Goal: Task Accomplishment & Management: Complete application form

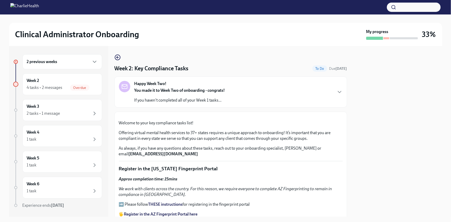
scroll to position [94, 0]
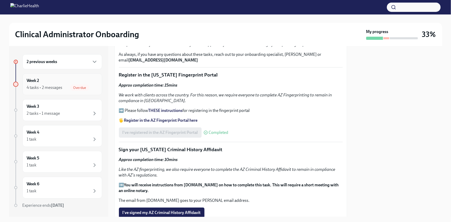
click at [46, 80] on div "Week 2 4 tasks • 2 messages Overdue" at bounding box center [62, 84] width 71 height 13
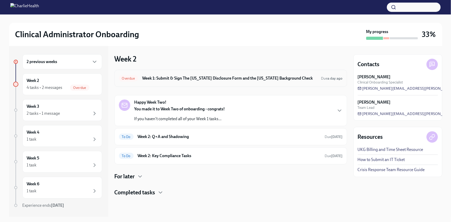
click at [212, 78] on h6 "Week 1: Submit & Sign The [US_STATE] Disclosure Form and the [US_STATE] Backgro…" at bounding box center [229, 79] width 175 height 6
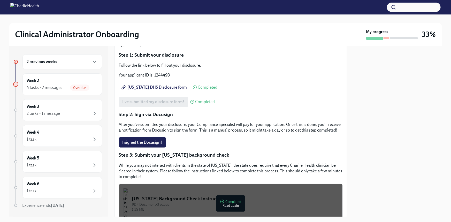
scroll to position [94, 0]
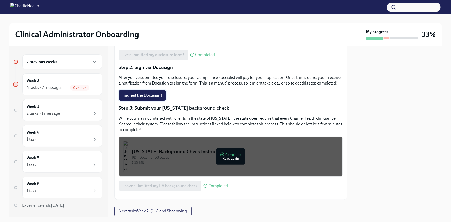
click at [136, 98] on span "I signed the Docusign!" at bounding box center [143, 95] width 40 height 5
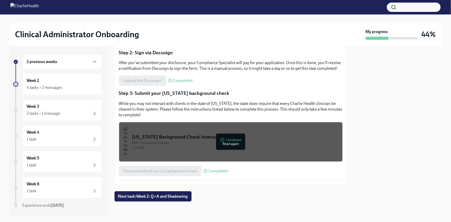
scroll to position [115, 0]
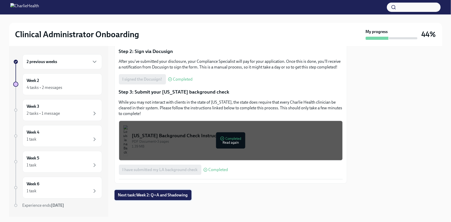
click at [174, 192] on button "Next task : Week 2: Q+A and Shadowing" at bounding box center [153, 195] width 77 height 10
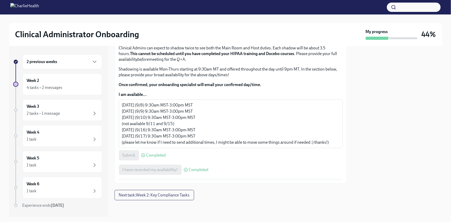
scroll to position [350, 0]
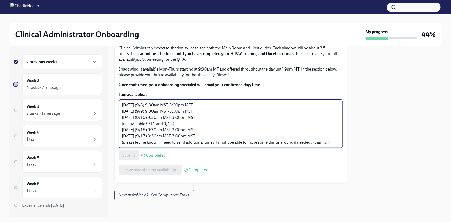
click at [147, 112] on textarea "[DATE] (9/8) 9:30am MST-3:00pm MST [DATE] (9/9) 9:30am MST-3:00pm MST [DATE] (9…" at bounding box center [231, 123] width 218 height 43
drag, startPoint x: 158, startPoint y: 112, endPoint x: 147, endPoint y: 114, distance: 11.3
click at [147, 114] on textarea "[DATE] (9/8) 9:30am MST-3:00pm MST [DATE] (9/9) :30am MST-3:00pm MST [DATE] (9/…" at bounding box center [231, 123] width 218 height 43
click at [148, 137] on textarea "[DATE] (9/8) 9:30am MST-3:00pm MST [DATE] (9/9) 1:00pm MST-3:00pm MST [DATE] (9…" at bounding box center [231, 123] width 218 height 43
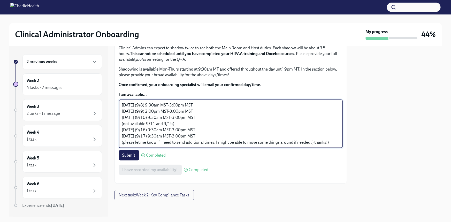
click at [173, 135] on textarea "[DATE] (9/8) 9:30am MST-3:00pm MST [DATE] (9/9) 2:00pm MST-3:00pm MST [DATE] (9…" at bounding box center [231, 123] width 218 height 43
click at [332, 146] on textarea "[DATE] (9/8) 9:30am MST-3:00pm MST [DATE] (9/9) 2:00pm MST-4:00pm MST [DATE] (9…" at bounding box center [231, 123] width 218 height 43
click at [148, 133] on textarea "[DATE] (9/8) 9:30am MST-3:00pm MST [DATE] (9/9) 2:00pm MST-4:00pm MST [DATE] (9…" at bounding box center [231, 123] width 218 height 43
type textarea "[DATE] (9/8) 9:30am MST-3:00pm MST [DATE] (9/9) 1:00pm MST-4:00pm MST [DATE] (9…"
click at [428, 162] on div at bounding box center [398, 131] width 89 height 171
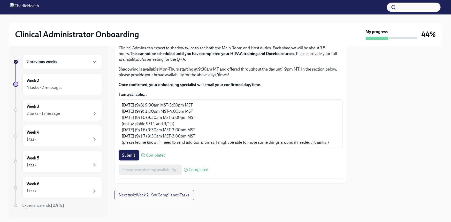
click at [125, 158] on span "Submit" at bounding box center [129, 155] width 13 height 5
click at [142, 195] on span "Next task : Week 2: Key Compliance Tasks" at bounding box center [154, 195] width 71 height 5
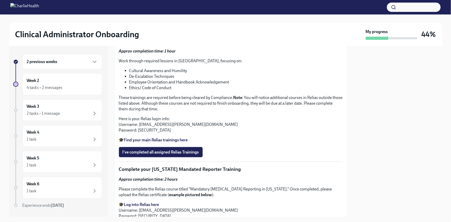
scroll to position [329, 0]
